Goal: Information Seeking & Learning: Learn about a topic

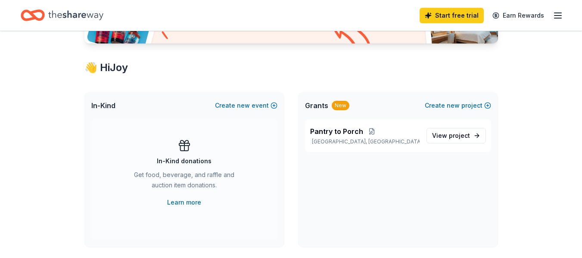
scroll to position [86, 0]
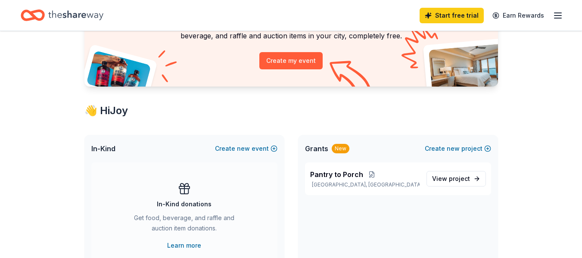
click at [343, 150] on div "New" at bounding box center [341, 148] width 18 height 9
click at [346, 174] on span "Pantry to Porch" at bounding box center [336, 174] width 53 height 10
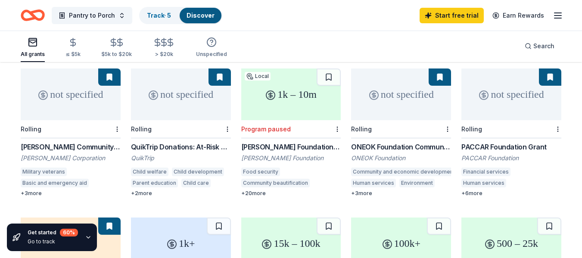
scroll to position [86, 0]
click at [376, 44] on div "All grants ≤ $5k $5k to $20k > $20k Unspecified Search" at bounding box center [291, 46] width 540 height 32
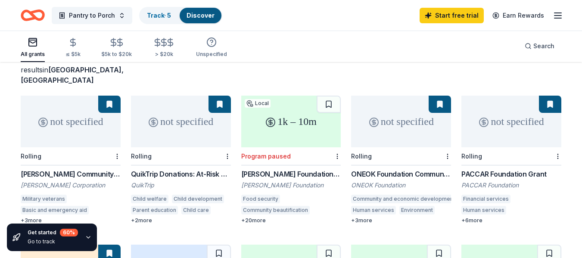
scroll to position [43, 0]
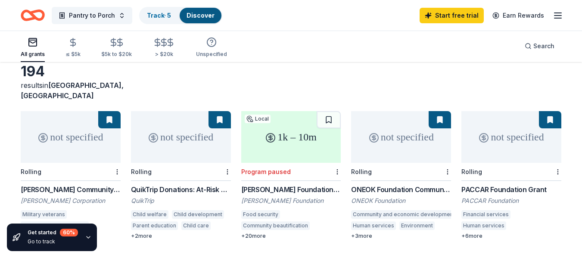
click at [419, 81] on div "194 results in [GEOGRAPHIC_DATA], [GEOGRAPHIC_DATA]" at bounding box center [291, 82] width 540 height 38
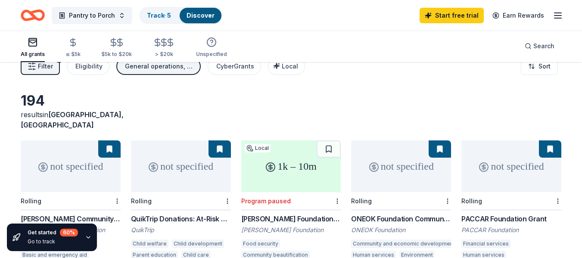
scroll to position [0, 0]
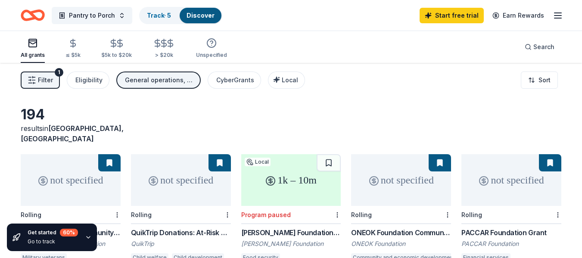
click at [292, 33] on div "All grants ≤ $5k $5k to $20k > $20k Unspecified Search" at bounding box center [291, 47] width 540 height 32
click at [121, 13] on button "Pantry to Porch" at bounding box center [92, 15] width 81 height 17
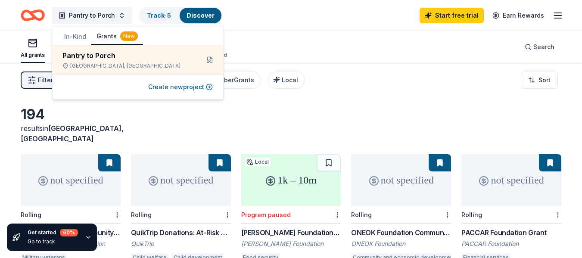
click at [108, 39] on button "Grants New" at bounding box center [117, 36] width 52 height 16
click at [293, 43] on div "All grants ≤ $5k $5k to $20k > $20k Unspecified Search" at bounding box center [291, 47] width 540 height 32
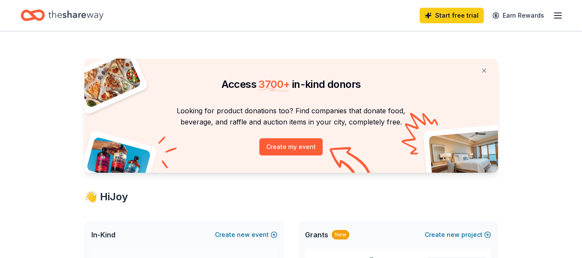
scroll to position [86, 0]
